Goal: Information Seeking & Learning: Learn about a topic

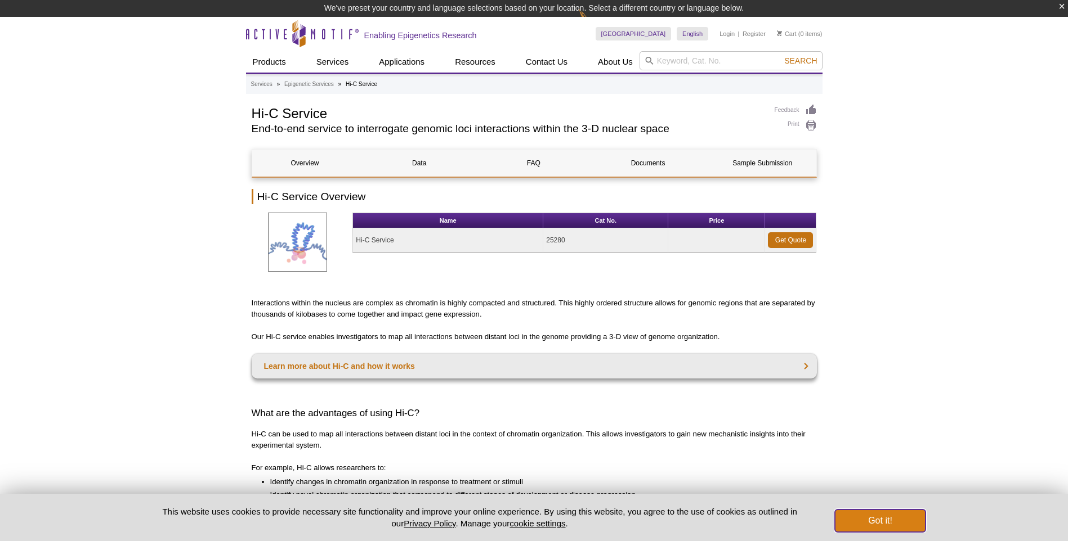
click at [880, 524] on button "Got it!" at bounding box center [880, 521] width 90 height 23
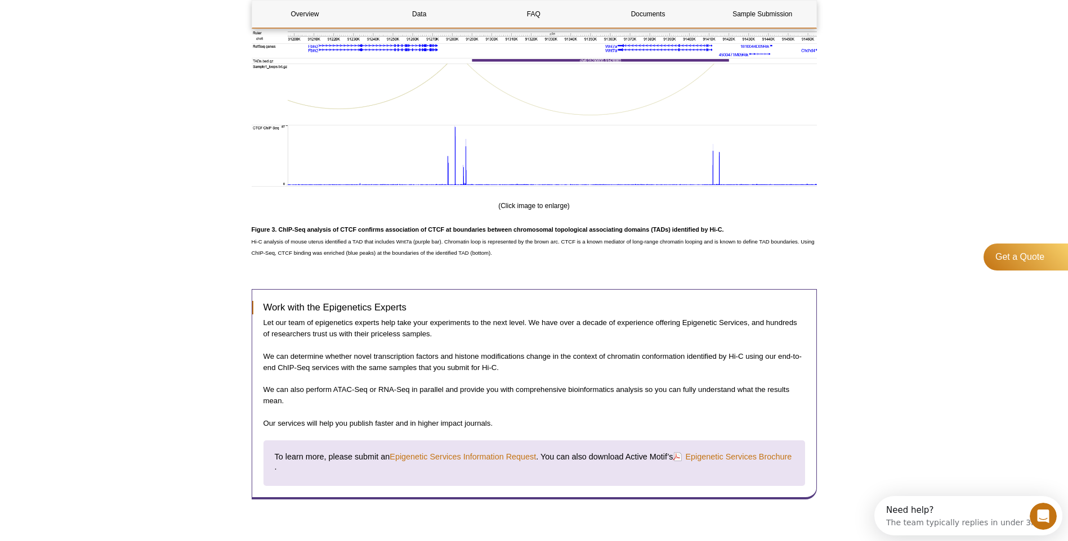
scroll to position [1334, 0]
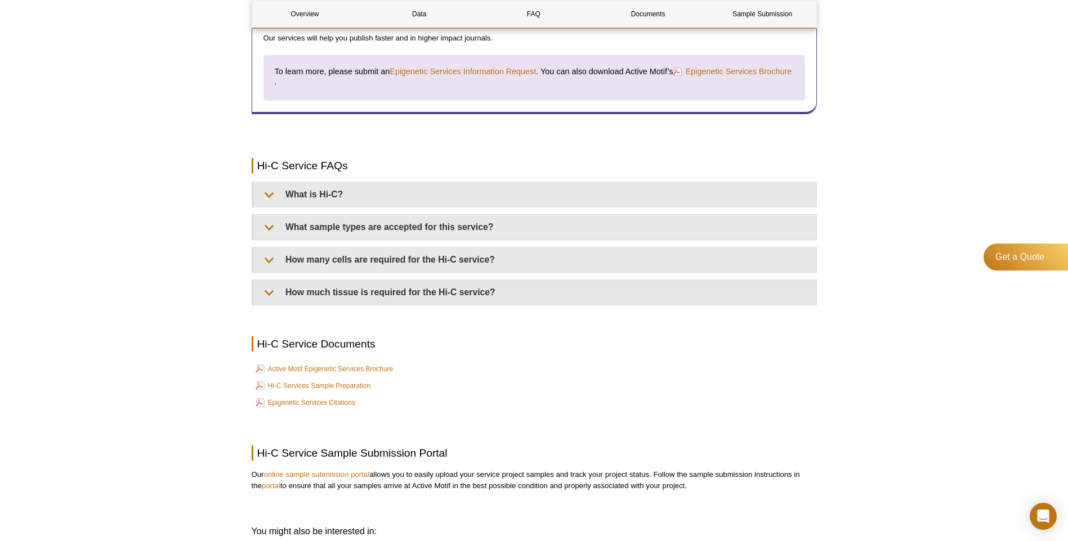
scroll to position [1688, 0]
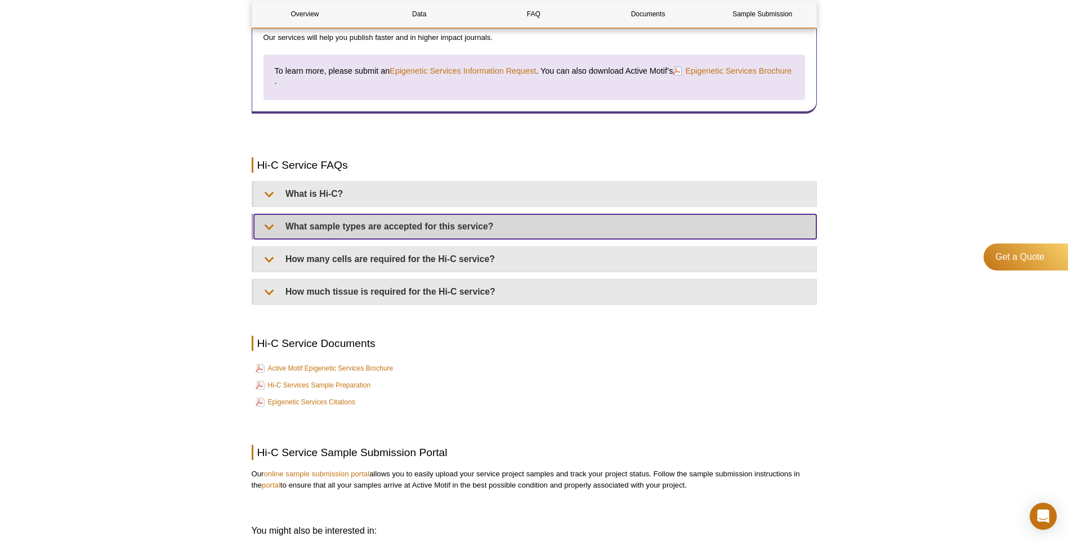
click at [337, 215] on summary "What sample types are accepted for this service?" at bounding box center [535, 226] width 562 height 25
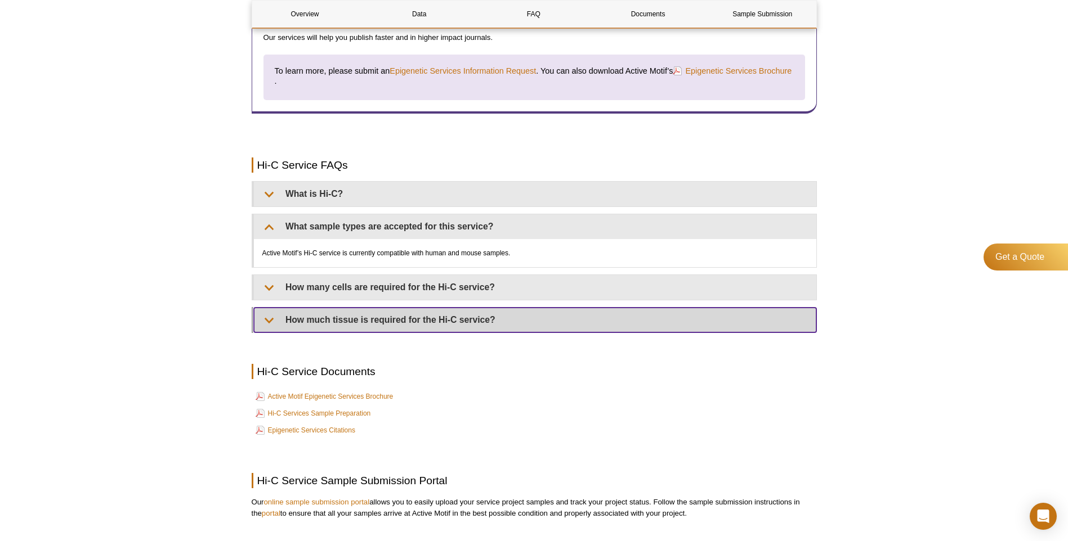
click at [343, 317] on summary "How much tissue is required for the Hi-C service?" at bounding box center [535, 320] width 562 height 25
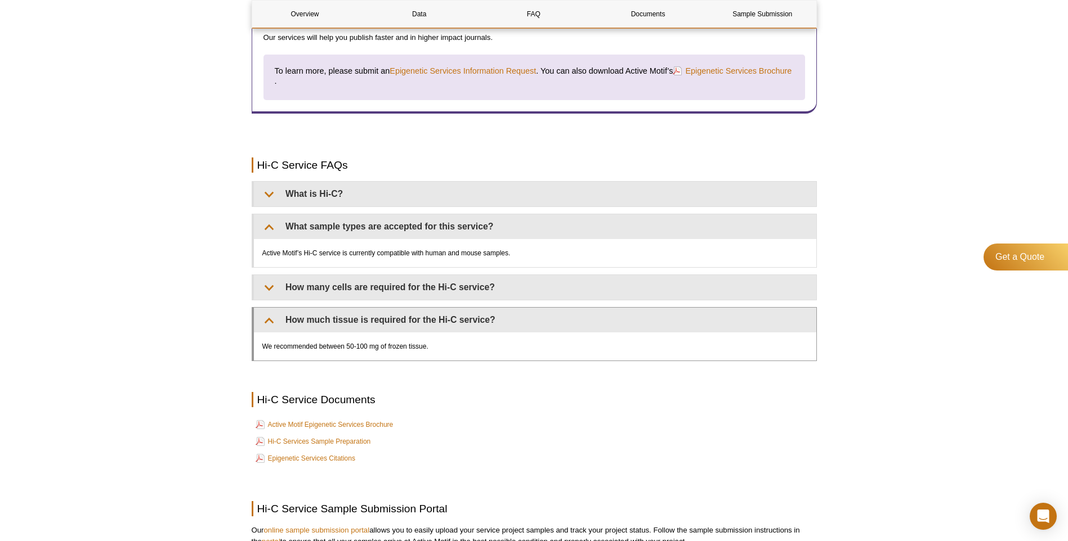
click at [496, 348] on div "We recommended between 50-100 mg of frozen tissue." at bounding box center [535, 347] width 562 height 28
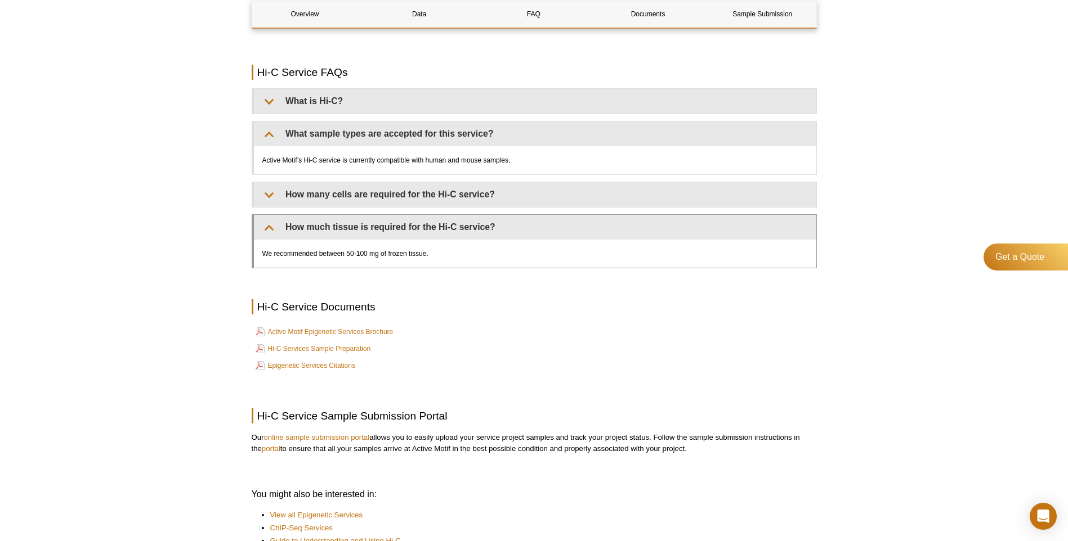
scroll to position [1801, 0]
